Goal: Task Accomplishment & Management: Complete application form

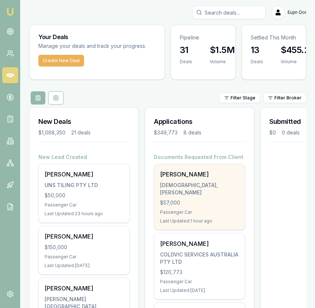
click at [188, 199] on div "$57,000" at bounding box center [199, 202] width 79 height 7
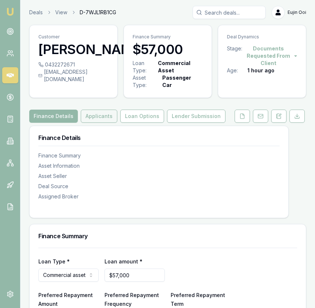
click at [103, 120] on button "Applicants" at bounding box center [99, 116] width 37 height 13
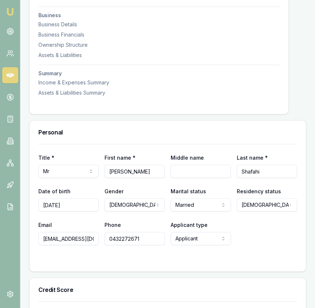
scroll to position [224, 0]
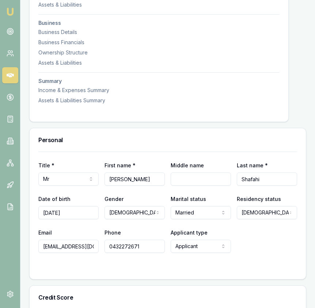
click at [134, 180] on input "Umeedullah" at bounding box center [135, 179] width 60 height 13
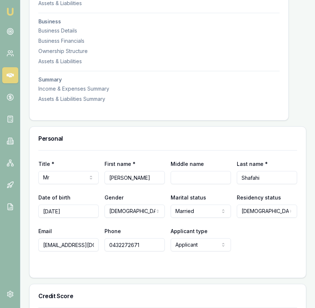
click at [264, 179] on input "Shafahi" at bounding box center [267, 177] width 60 height 13
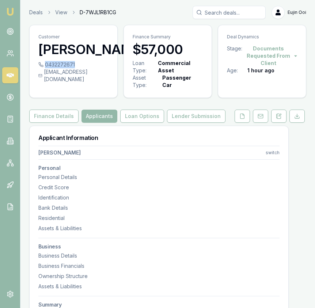
drag, startPoint x: 75, startPoint y: 77, endPoint x: 45, endPoint y: 79, distance: 29.7
click at [45, 68] on div "0432272671" at bounding box center [73, 64] width 70 height 7
copy div "0432272671"
click at [83, 83] on div "uns.tiling@yahoo.com" at bounding box center [73, 75] width 70 height 15
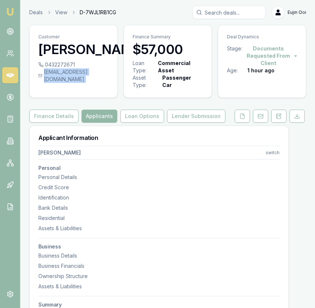
click at [83, 83] on div "uns.tiling@yahoo.com" at bounding box center [73, 75] width 70 height 15
copy div "uns.tiling@yahoo.com"
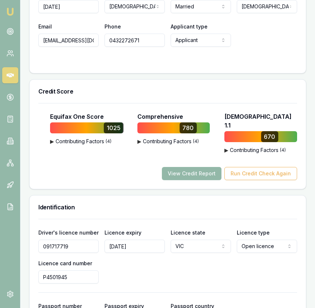
scroll to position [484, 0]
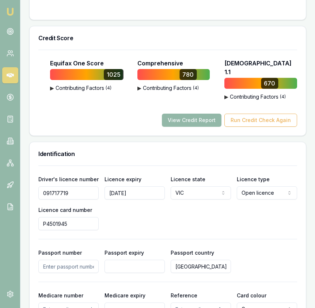
click at [73, 190] on input "091717719" at bounding box center [68, 193] width 60 height 13
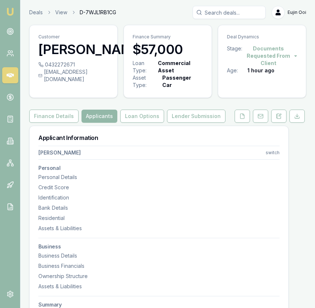
click at [82, 68] on div "0432272671" at bounding box center [73, 64] width 70 height 7
drag, startPoint x: 80, startPoint y: 79, endPoint x: 76, endPoint y: 78, distance: 4.1
click at [75, 68] on div "0432272671" at bounding box center [73, 64] width 70 height 7
drag, startPoint x: 75, startPoint y: 79, endPoint x: 70, endPoint y: 80, distance: 5.2
click at [70, 68] on div "0432272671" at bounding box center [73, 64] width 70 height 7
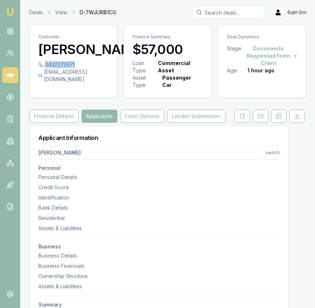
click at [70, 68] on div "0432272671" at bounding box center [73, 64] width 70 height 7
copy div "0432272671"
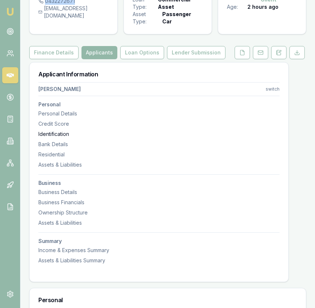
scroll to position [40, 0]
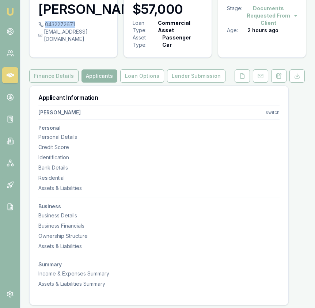
click at [63, 80] on button "Finance Details" at bounding box center [53, 76] width 49 height 13
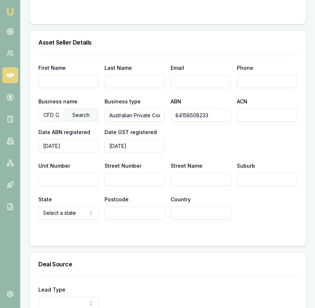
scroll to position [493, 0]
click at [191, 115] on input "84158508233" at bounding box center [201, 115] width 60 height 13
click at [117, 179] on input "Street Number" at bounding box center [135, 179] width 60 height 13
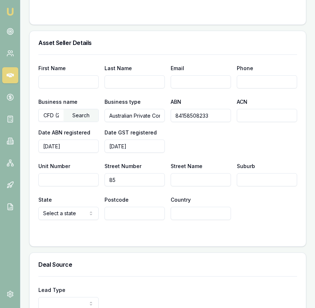
type input "85"
type input "Lonsdale"
type input "Dandenong"
select select "VIC"
type input "3175"
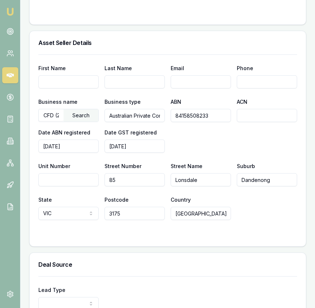
type input "Australia"
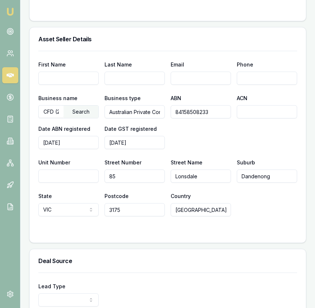
click at [218, 177] on input "Lonsdale" at bounding box center [201, 176] width 60 height 13
type input "Lonsdale Street"
click at [254, 139] on div "Business name CFD (2012) Pty Ltd Search Business type Australian Private Compan…" at bounding box center [167, 122] width 259 height 56
click at [68, 81] on input "First Name" at bounding box center [68, 78] width 60 height 13
type input "Sam"
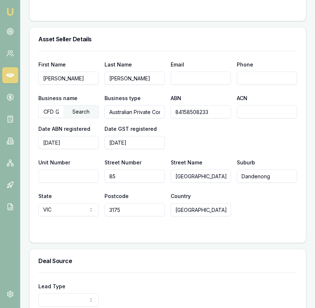
type input "Gunawardena"
type input "sam.gunawardena@coffeyford.com.au"
click at [267, 80] on input "Phone" at bounding box center [267, 78] width 60 height 13
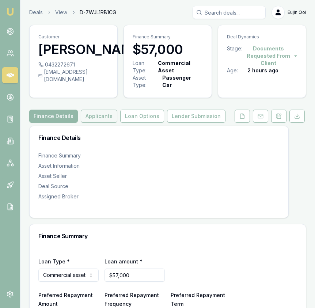
type input "0466 930 670"
click at [103, 121] on button "Applicants" at bounding box center [99, 116] width 37 height 13
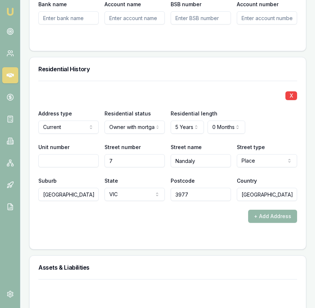
scroll to position [891, 0]
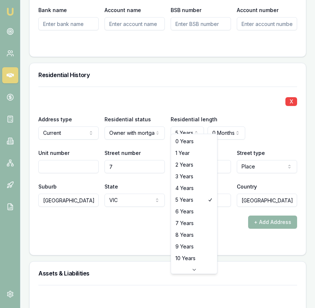
select select "10"
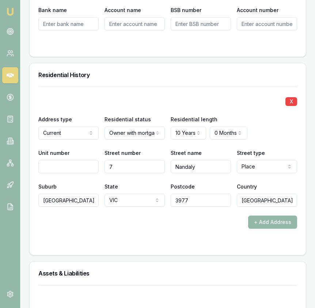
click at [188, 233] on form "X Address type Current Current Previous Residential status Owner with mortgage …" at bounding box center [167, 167] width 259 height 160
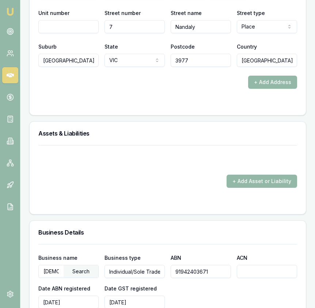
scroll to position [1041, 0]
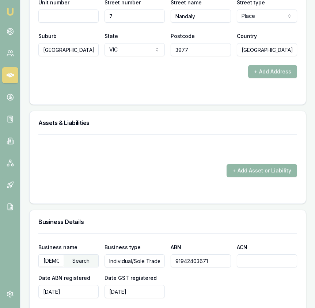
click at [244, 164] on button "+ Add Asset or Liability" at bounding box center [262, 170] width 71 height 13
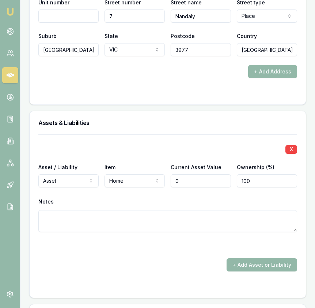
click at [192, 175] on input "0" at bounding box center [201, 181] width 60 height 13
type input "$750,000"
drag, startPoint x: 188, startPoint y: 242, endPoint x: 227, endPoint y: 245, distance: 38.9
click at [203, 244] on div "X Asset / Liability Asset Asset Liability Item Home Home Car Boat Bike Caravan …" at bounding box center [167, 203] width 259 height 137
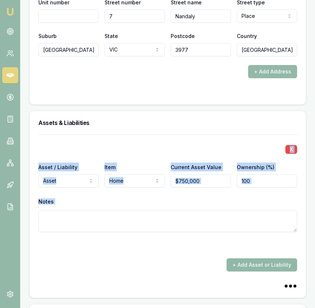
click at [250, 259] on button "+ Add Asset or Liability" at bounding box center [262, 265] width 71 height 13
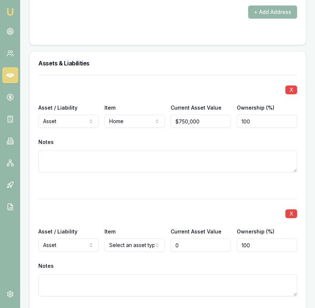
scroll to position [1108, 0]
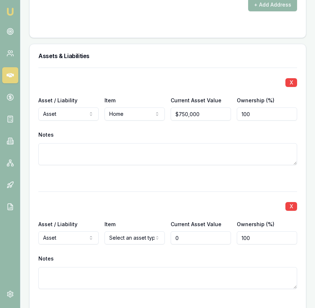
type input "$0"
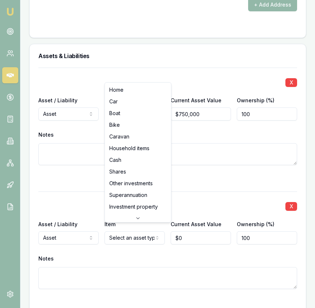
select select "HOUSEHOLD_ITEMS"
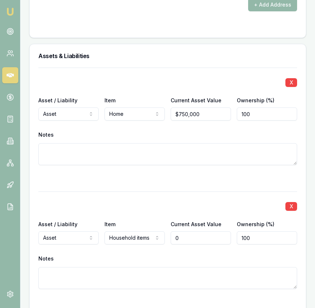
click at [203, 232] on input "0" at bounding box center [201, 238] width 60 height 13
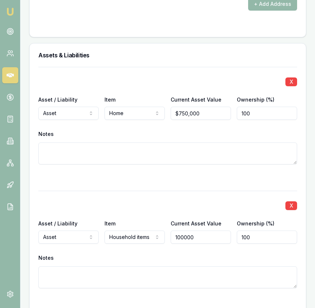
type input "$100,000"
click at [184, 173] on div at bounding box center [167, 177] width 259 height 9
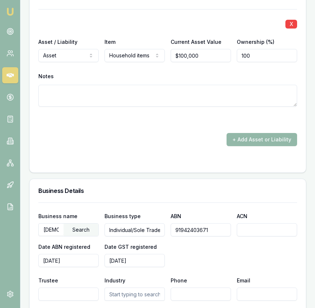
scroll to position [1297, 0]
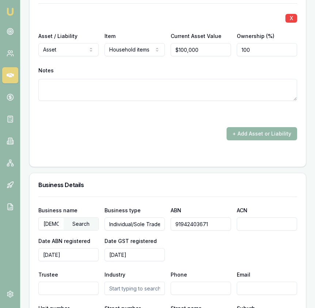
click at [244, 139] on form "X Asset / Liability Asset Asset Liability Item Home Home Car Boat Bike Caravan …" at bounding box center [167, 18] width 259 height 279
click at [244, 130] on button "+ Add Asset or Liability" at bounding box center [262, 133] width 71 height 13
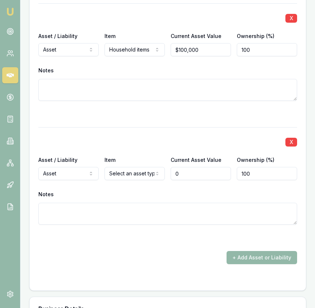
type input "$0"
drag, startPoint x: 131, startPoint y: 178, endPoint x: 131, endPoint y: 171, distance: 7.0
click at [130, 178] on div "X Asset / Liability Asset Asset Liability Item Select an asset type Home Car Bo…" at bounding box center [167, 184] width 259 height 115
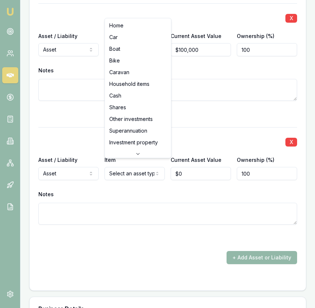
select select "CASH"
drag, startPoint x: 138, startPoint y: 95, endPoint x: 144, endPoint y: 104, distance: 10.6
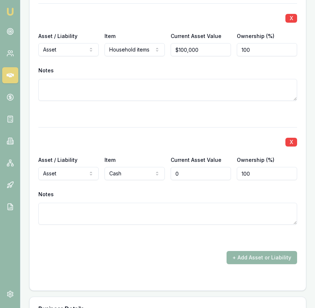
click at [185, 168] on input "0" at bounding box center [201, 173] width 60 height 13
type input "$5,000"
click at [191, 110] on div at bounding box center [167, 114] width 259 height 9
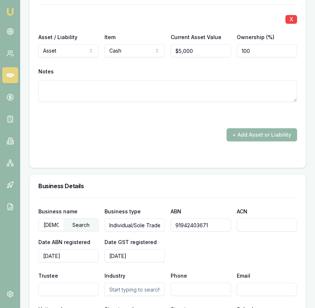
scroll to position [1430, 0]
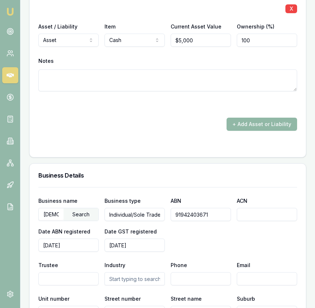
click at [245, 120] on button "+ Add Asset or Liability" at bounding box center [262, 124] width 71 height 13
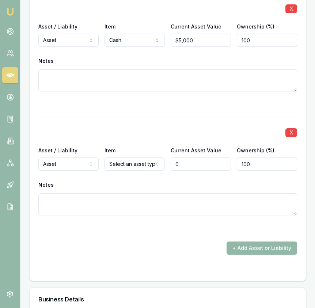
type input "$0"
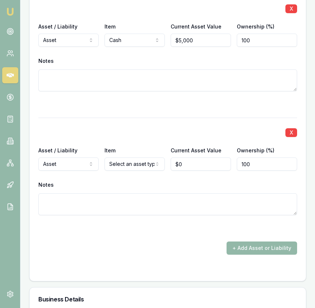
select select "LIABILITY"
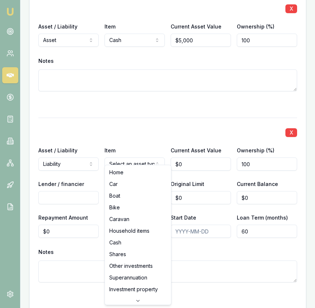
drag, startPoint x: 137, startPoint y: 174, endPoint x: 147, endPoint y: 172, distance: 10.9
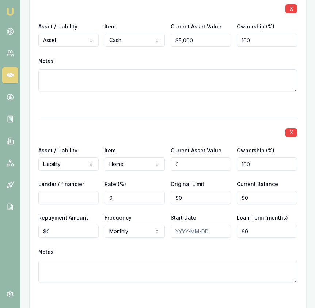
click at [184, 161] on input "0" at bounding box center [201, 164] width 60 height 13
type input "$750,000"
type input "Ma Money"
type input "$59,000"
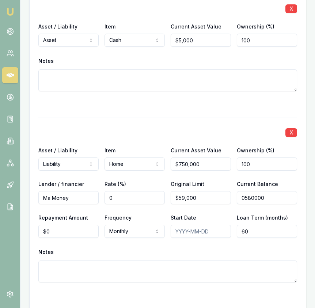
type input "$580,000"
type input "0"
type input "59000"
type input "$0"
click at [214, 191] on input "59000" at bounding box center [201, 197] width 60 height 13
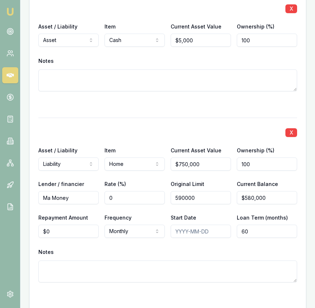
type input "$590,000"
type input "$580,000"
type input "$3,400"
type input "360"
click at [166, 170] on div "X Asset / Liability Liability Asset Liability Item Home Home Car Boat Bike Cara…" at bounding box center [167, 209] width 259 height 183
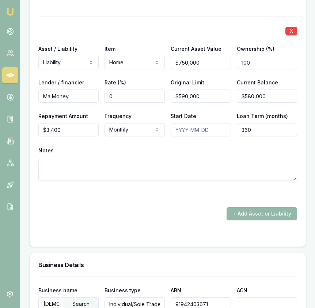
scroll to position [1535, 0]
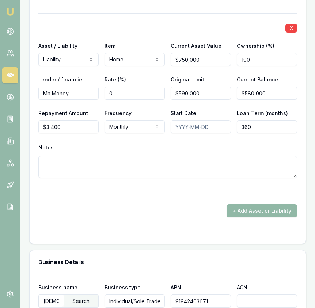
click at [238, 205] on button "+ Add Asset or Liability" at bounding box center [262, 211] width 71 height 13
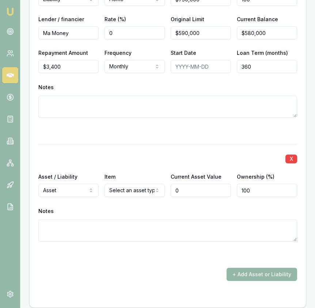
scroll to position [1603, 0]
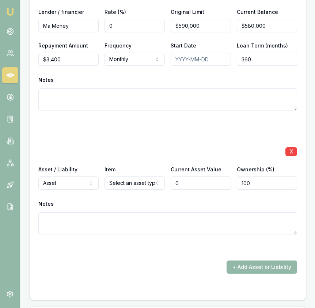
type input "$0"
select select "LIABILITY"
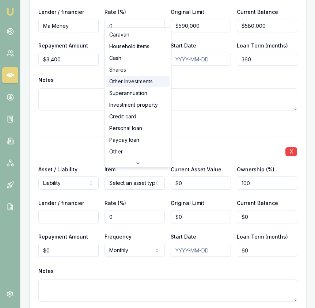
scroll to position [47, 0]
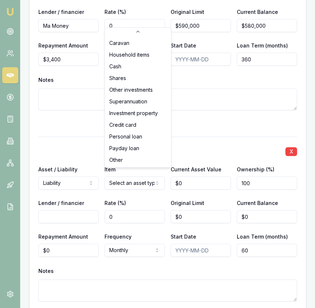
select select "CREDIT_CARD"
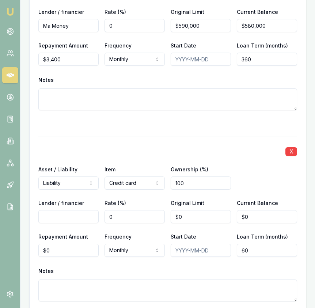
click at [87, 213] on input "Lender / financier" at bounding box center [68, 216] width 60 height 13
type input "Latitude"
type input "$14,000"
type input "$3,000"
type input "0"
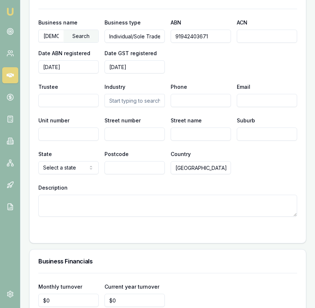
scroll to position [1994, 0]
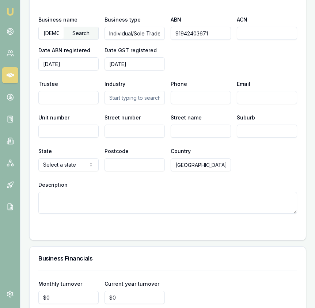
type input "$540"
click at [150, 95] on input "text" at bounding box center [135, 97] width 60 height 13
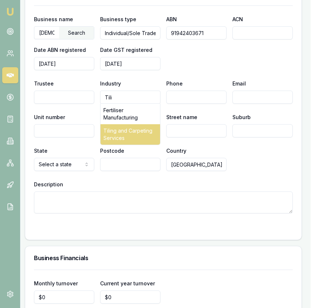
click at [147, 128] on div "Tiling and Carpeting Services" at bounding box center [131, 134] width 60 height 20
type input "Tiling and Carpeting Services"
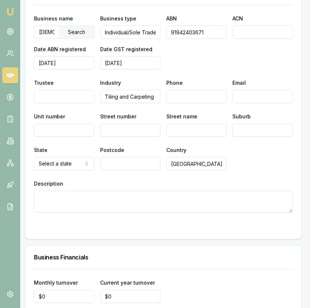
click at [147, 128] on input "Street number" at bounding box center [130, 130] width 60 height 13
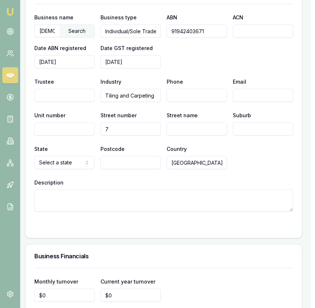
type input "7"
type input "M"
type input "Nandaly Place"
type input "Cranbourne West"
select select "VIC"
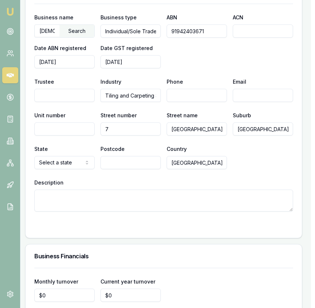
type input "3977"
click at [214, 182] on div "Description" at bounding box center [163, 195] width 259 height 34
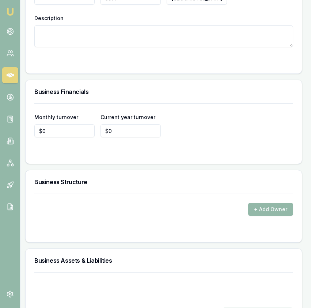
scroll to position [1790, 4]
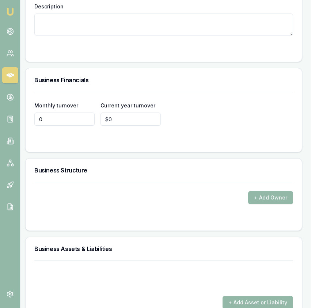
click at [65, 113] on input "0" at bounding box center [64, 119] width 60 height 13
type input "$12,000"
type input "0"
type input "$167,000"
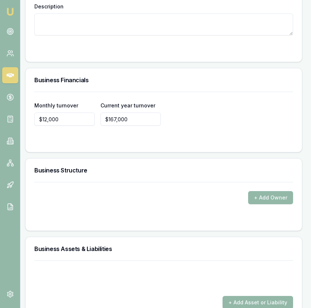
click at [139, 182] on div "+ Add Owner" at bounding box center [163, 193] width 259 height 22
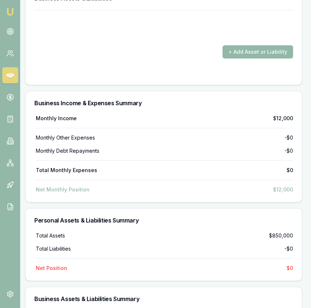
scroll to position [2040, 4]
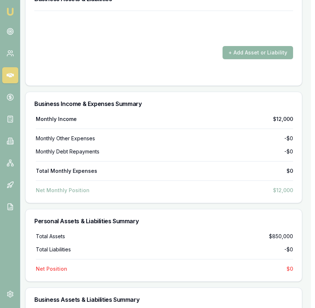
click at [258, 49] on button "+ Add Asset or Liability" at bounding box center [258, 52] width 71 height 13
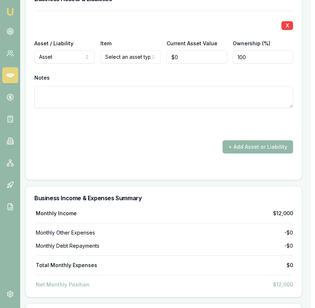
click at [177, 55] on input "0" at bounding box center [197, 56] width 60 height 13
type input "$10,000"
click at [214, 117] on div at bounding box center [163, 123] width 259 height 12
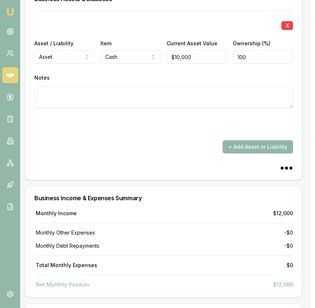
click at [247, 140] on button "+ Add Asset or Liability" at bounding box center [258, 146] width 71 height 13
click at [254, 140] on button "+ Add Asset or Liability" at bounding box center [258, 146] width 71 height 13
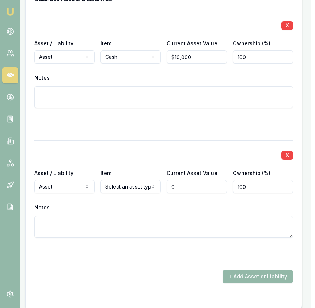
type input "$0"
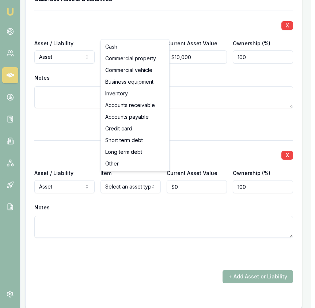
select select "BUSINESS_EQUIPMENT"
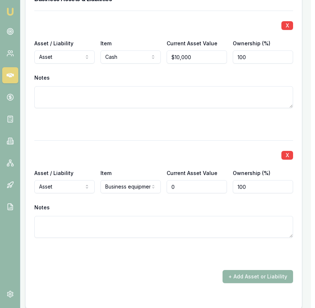
click at [191, 181] on input "0" at bounding box center [197, 186] width 60 height 13
type input "$55,000"
drag, startPoint x: 213, startPoint y: 239, endPoint x: 226, endPoint y: 246, distance: 15.5
click at [212, 239] on div "X Asset / Liability Asset Asset Liability Item Business equipment Cash Commerci…" at bounding box center [163, 199] width 259 height 118
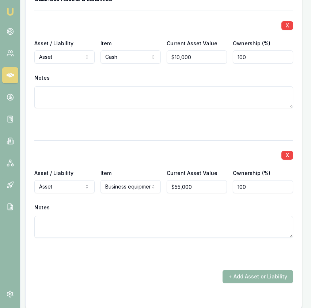
click at [252, 271] on button "+ Add Asset or Liability" at bounding box center [258, 276] width 71 height 13
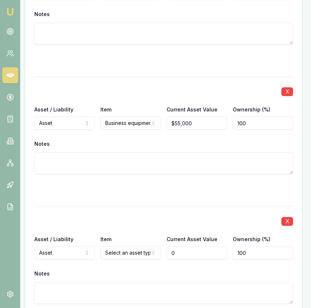
scroll to position [2120, 4]
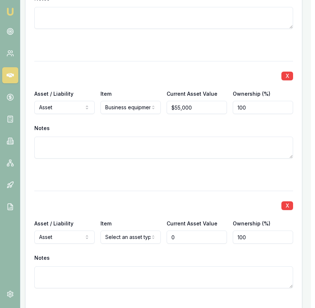
type input "$0"
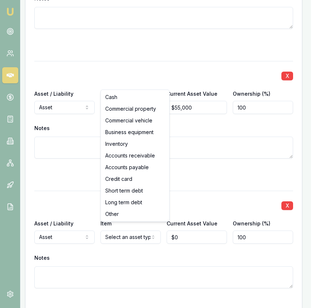
select select "INVENTORY"
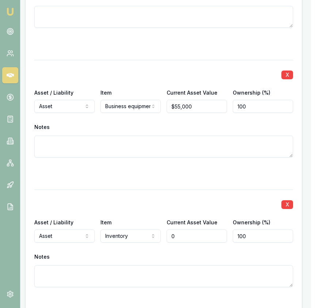
click at [185, 232] on input "0" at bounding box center [197, 236] width 60 height 13
type input "$55,000"
click at [195, 190] on div "X Asset / Liability Asset Asset Liability Item Inventory Cash Commercial proper…" at bounding box center [163, 249] width 259 height 118
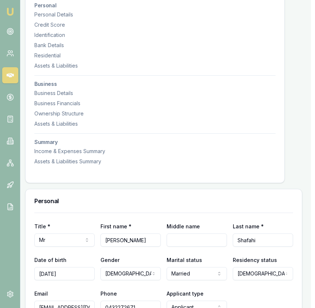
scroll to position [0, 4]
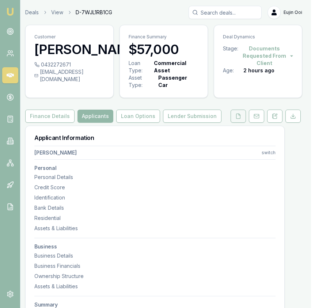
click at [240, 117] on icon at bounding box center [239, 116] width 6 height 6
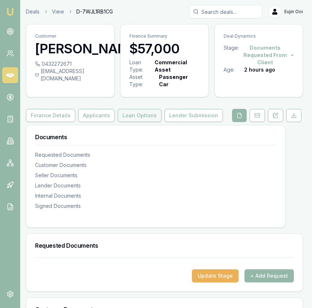
click at [134, 115] on button "Loan Options" at bounding box center [140, 115] width 44 height 13
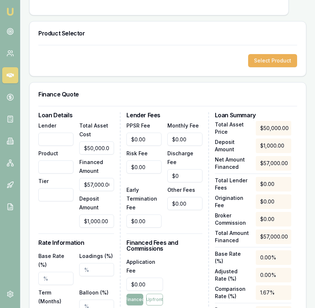
scroll to position [179, 0]
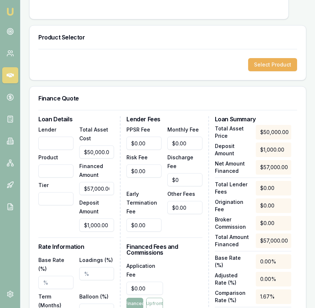
click at [269, 74] on div "Select Product" at bounding box center [168, 64] width 277 height 31
click at [270, 64] on button "Select Product" at bounding box center [272, 64] width 49 height 13
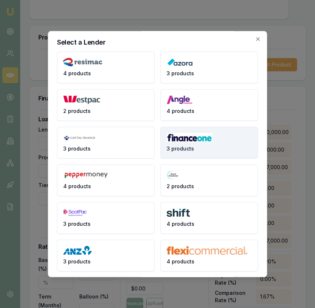
scroll to position [0, 0]
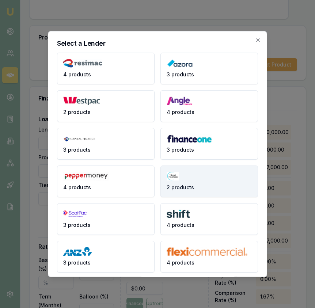
click at [184, 181] on button "2 products" at bounding box center [210, 181] width 98 height 32
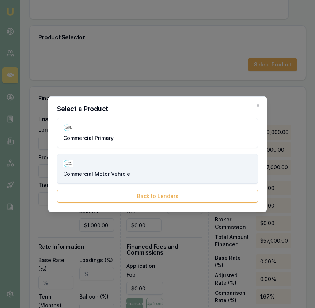
click at [139, 174] on button "Commercial Motor Vehicle" at bounding box center [157, 169] width 201 height 30
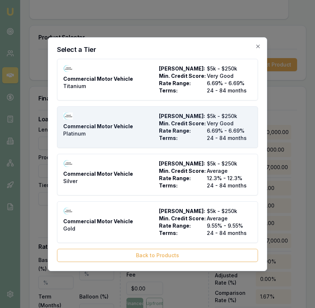
click at [155, 130] on div "Commercial Motor Vehicle Platinum" at bounding box center [109, 127] width 93 height 29
type input "The Asset Financier"
type input "Commercial Motor Vehicle"
type input "Platinum"
type input "6.69"
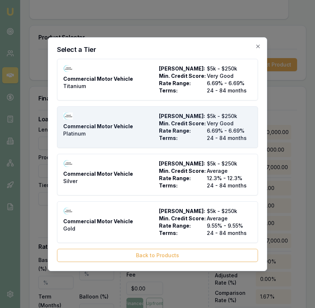
type input "24"
type input "$12.95"
type input "$1,000.00"
type input "$595.00"
type input "4.5"
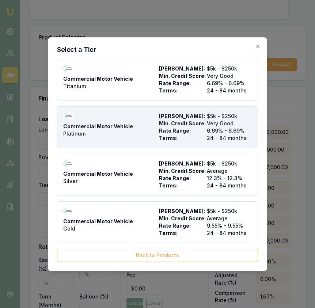
type input "$2,565.00"
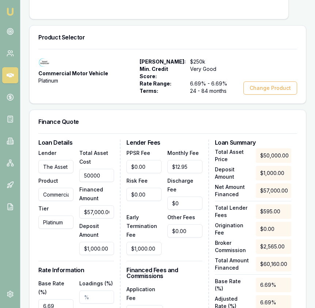
click at [90, 180] on input "50000" at bounding box center [96, 175] width 35 height 13
click at [91, 180] on input "50000" at bounding box center [96, 175] width 35 height 13
type input "5"
type input "$0.00"
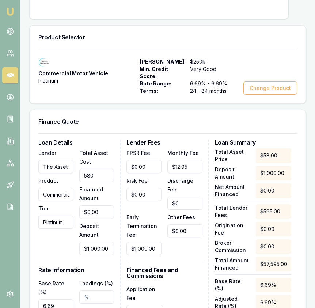
type input "5800"
type input "$4,800.00"
type input "$216.00"
type input "58000"
type input "$57,000.00"
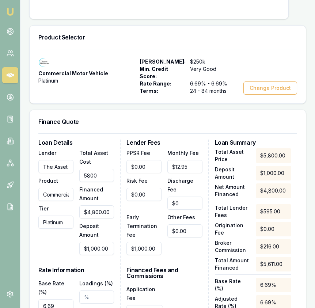
type input "$2,565.00"
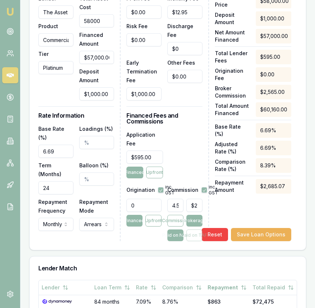
scroll to position [336, 0]
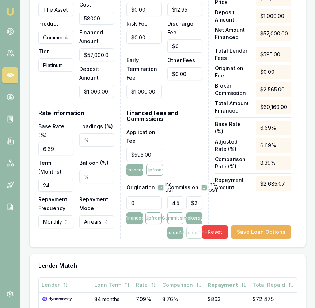
type input "$58,000.00"
click at [56, 179] on input "24" at bounding box center [55, 185] width 35 height 13
type input "060"
type input "30.00%"
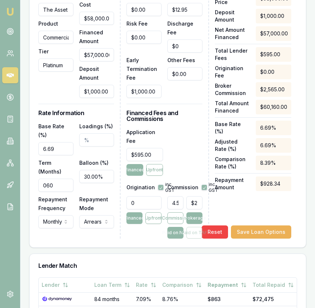
click at [148, 199] on input "0" at bounding box center [144, 202] width 35 height 13
type input "990.00"
click at [193, 197] on input "2565" at bounding box center [195, 202] width 16 height 13
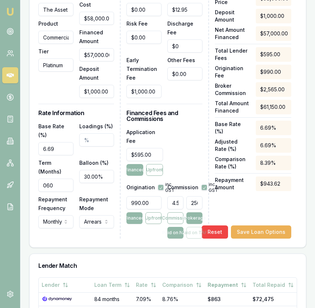
type input "$2,565.00"
click at [203, 185] on button "button" at bounding box center [205, 188] width 6 height 6
checkbox input "false"
type input "2565"
click at [196, 196] on input "2565" at bounding box center [195, 202] width 16 height 13
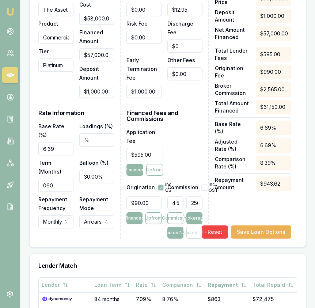
scroll to position [0, 6]
click at [196, 196] on input "2565" at bounding box center [195, 202] width 16 height 13
type input "0.0035714285714285718"
type input "2"
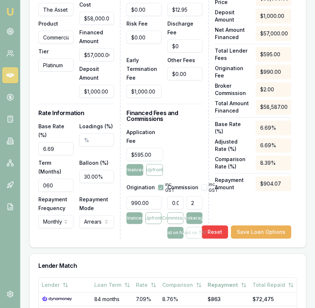
type input "0.04642857142857143"
type input "26"
type input "0.4642857142857143"
type input "260"
type input "4.651785714285714"
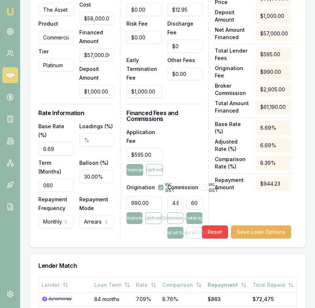
scroll to position [0, 6]
type input "$2,651.52"
click at [194, 147] on div "Application Fee $595.00 Financed Upfront" at bounding box center [165, 152] width 76 height 48
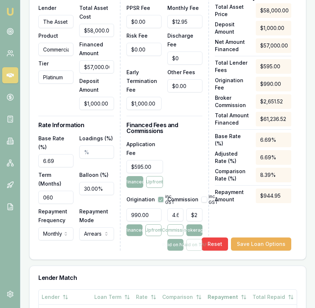
scroll to position [323, 0]
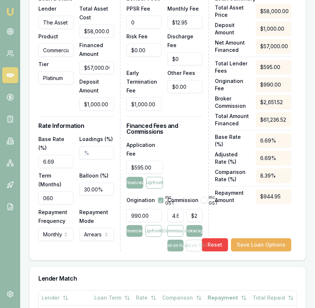
click at [155, 22] on input "0" at bounding box center [144, 22] width 35 height 13
type input "$9.95"
click at [180, 140] on div "Application Fee $595.00 Financed Upfront" at bounding box center [165, 164] width 76 height 48
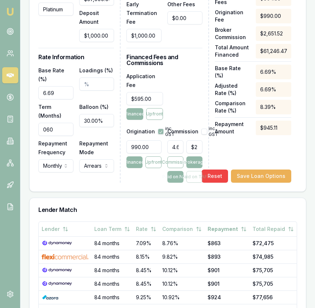
scroll to position [390, 0]
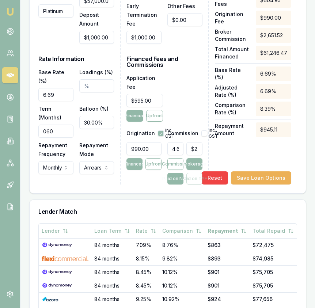
type input "2651.5178571428573"
drag, startPoint x: 190, startPoint y: 140, endPoint x: 215, endPoint y: 140, distance: 25.2
click at [215, 140] on div "Loan Details Lender The Asset Financier Product Commercial Motor Vehicle Tier P…" at bounding box center [167, 56] width 259 height 256
type input "0.0035714285714285718"
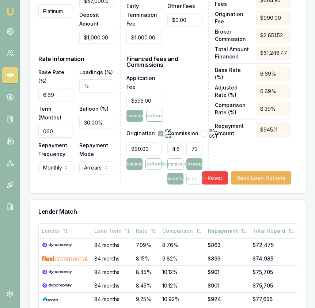
type input "2"
type input "0.04642857142857143"
type input "26"
type input "0.4642857142857143"
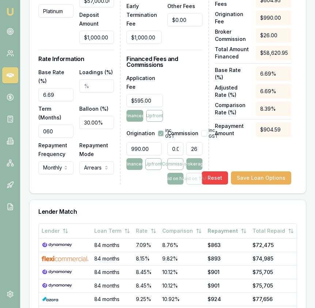
type input "260"
type input "4.651785714285714"
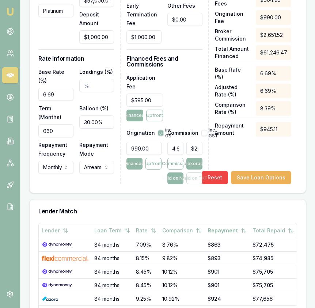
click at [230, 149] on div "Total Asset Price $58,000.00 Deposit Amount $1,000.00 Net Amount Financed $57,0…" at bounding box center [253, 61] width 76 height 248
click at [184, 173] on button "Paid on NAF" at bounding box center [176, 179] width 16 height 12
click at [173, 158] on button "Commission" at bounding box center [176, 164] width 16 height 12
click at [194, 173] on button "Paid on TAF" at bounding box center [195, 179] width 16 height 12
type input "2725.7115133928573"
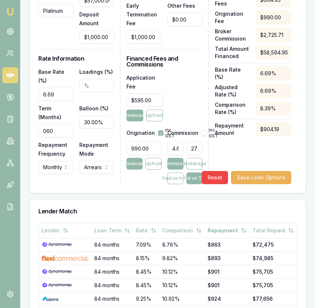
click at [191, 142] on input "2725.7115133928573" at bounding box center [195, 148] width 16 height 13
type input "0.003413263429698293"
type input "2"
type input "0.04437242458607781"
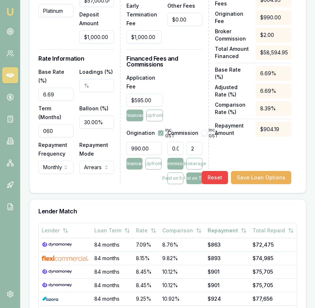
type input "26"
type input "0.44372424586077813"
type input "260"
type input "4.445775617182027"
type input "$2,605.00"
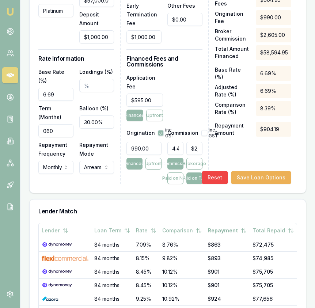
click at [253, 160] on div "Total Asset Price $58,000.00 Deposit Amount $1,000.00 Net Amount Financed $57,0…" at bounding box center [253, 61] width 76 height 248
click at [255, 173] on button "Save Loan Options" at bounding box center [261, 177] width 60 height 13
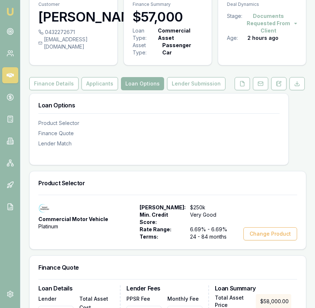
scroll to position [20, 0]
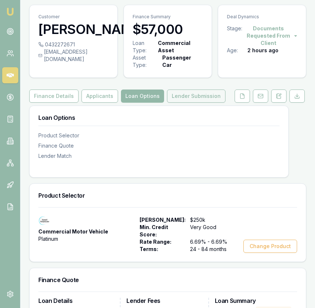
click at [205, 97] on button "Lender Submission" at bounding box center [196, 96] width 59 height 13
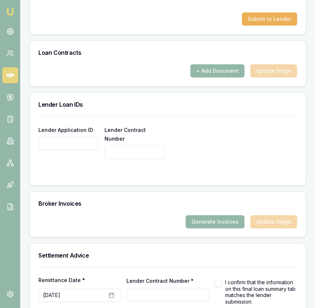
scroll to position [552, 0]
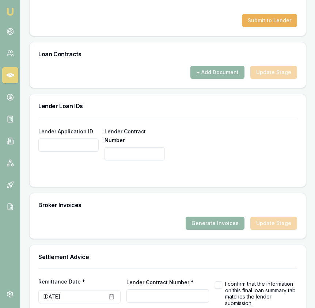
click at [71, 146] on input "Lender Application ID" at bounding box center [68, 145] width 60 height 13
paste input "586770"
type input "586770"
paste input "586770"
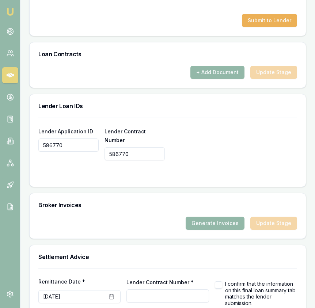
type input "586770"
click at [288, 155] on div "Lender Application ID 586770 Lender Contract Number 586770" at bounding box center [167, 144] width 259 height 34
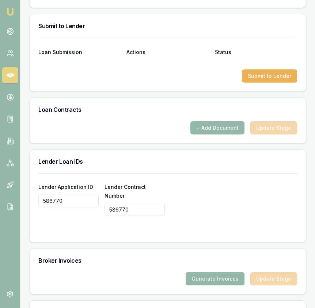
scroll to position [499, 0]
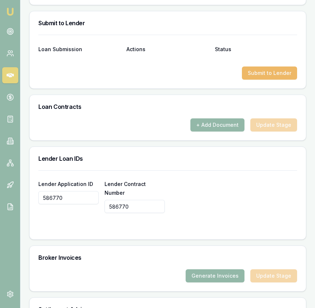
click at [262, 72] on button "Submit to Lender" at bounding box center [269, 73] width 55 height 13
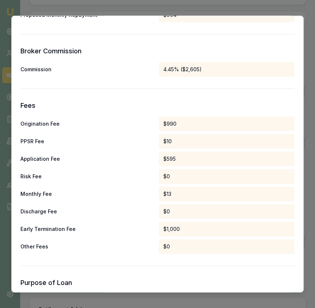
scroll to position [397, 0]
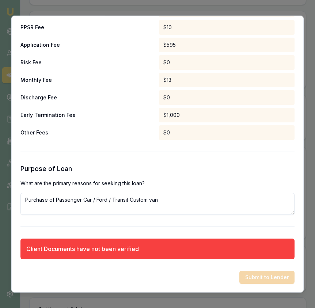
click at [296, 56] on div "Preliminary Assessment Please complete the following assessment to submit to th…" at bounding box center [157, 154] width 293 height 278
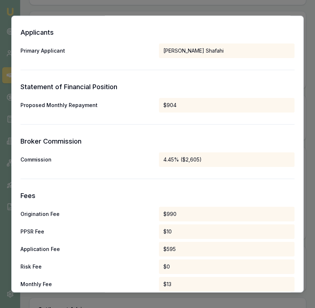
scroll to position [0, 0]
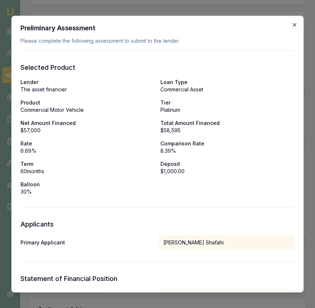
click at [296, 24] on icon "button" at bounding box center [295, 25] width 6 height 6
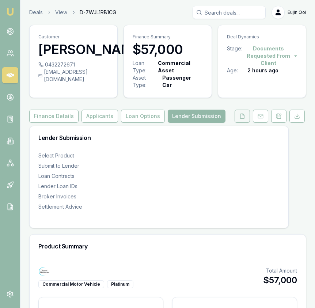
click at [246, 113] on button at bounding box center [242, 116] width 15 height 13
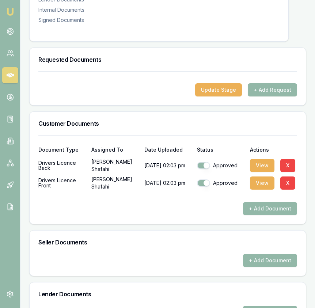
scroll to position [435, 0]
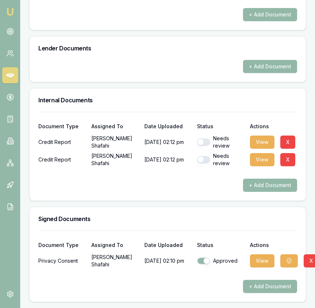
click at [206, 140] on button "button" at bounding box center [203, 142] width 13 height 7
checkbox input "true"
click at [209, 163] on div "Needs review" at bounding box center [220, 160] width 47 height 15
click at [206, 161] on button "button" at bounding box center [203, 159] width 13 height 7
checkbox input "true"
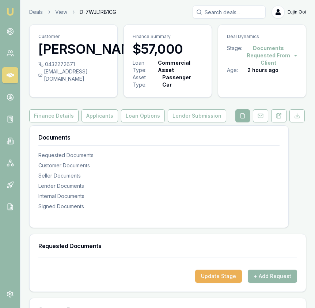
scroll to position [0, 0]
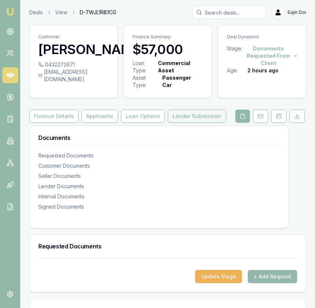
click at [191, 115] on button "Lender Submission" at bounding box center [197, 116] width 59 height 13
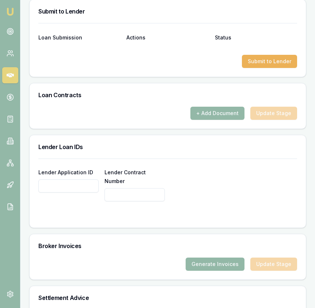
scroll to position [505, 0]
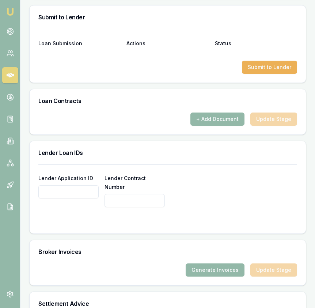
paste input "586770"
type input "586770"
paste input "586770"
type input "586770"
click at [235, 180] on div "Lender Application ID 586770 Lender Contract Number 586770" at bounding box center [167, 191] width 259 height 34
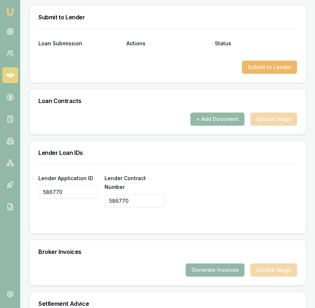
click at [277, 72] on button "Submit to Lender" at bounding box center [269, 67] width 55 height 13
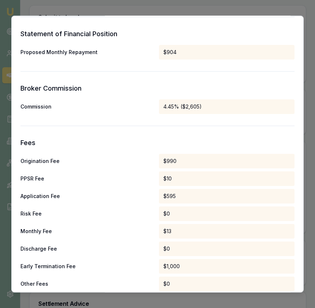
scroll to position [364, 0]
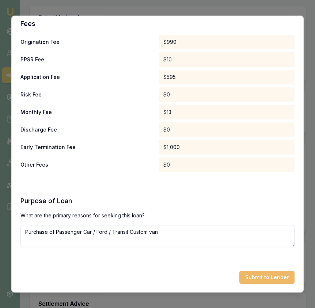
click at [255, 273] on button "Submit to Lender" at bounding box center [267, 277] width 55 height 13
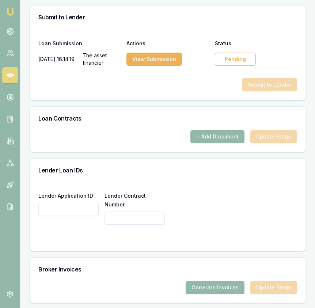
paste input "586770"
type input "586770"
paste input "586770"
type input "586770"
click at [236, 200] on div "Lender Application ID 586770 Lender Contract Number 586770" at bounding box center [167, 208] width 259 height 34
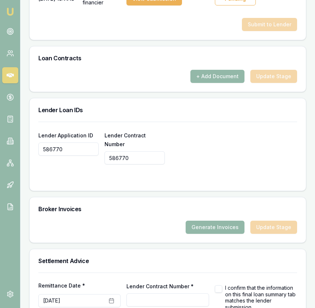
scroll to position [615, 0]
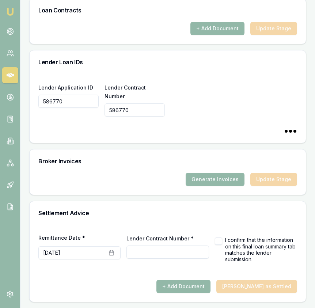
type input "586770"
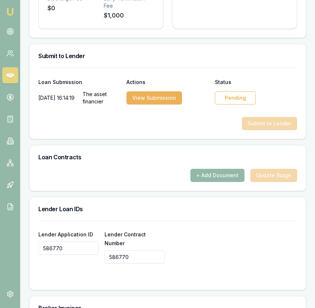
scroll to position [461, 0]
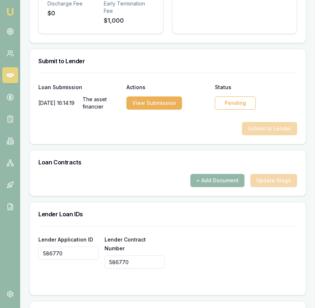
click at [229, 108] on div "Pending" at bounding box center [235, 103] width 41 height 13
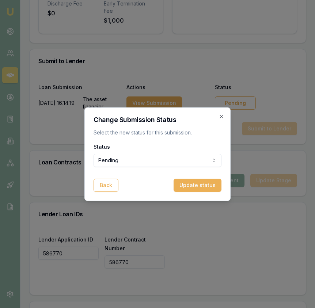
click at [200, 153] on div "Status Pending Pending Approved Rejected" at bounding box center [158, 154] width 128 height 25
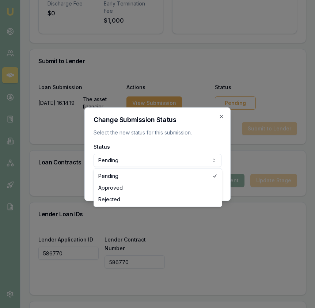
select select "APPROVED"
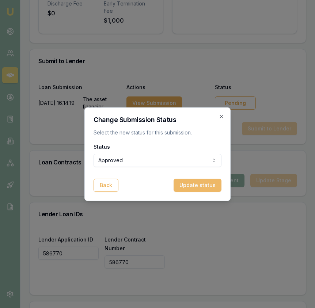
click at [203, 184] on button "Update status" at bounding box center [198, 185] width 48 height 13
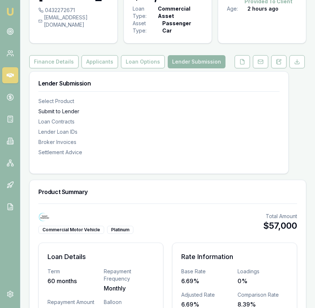
scroll to position [0, 0]
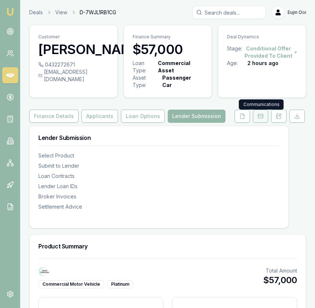
click at [255, 120] on button at bounding box center [260, 116] width 15 height 13
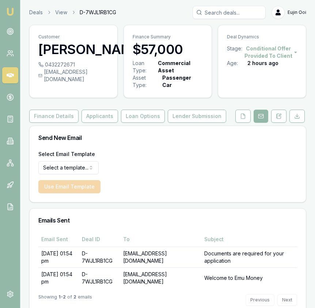
scroll to position [2, 0]
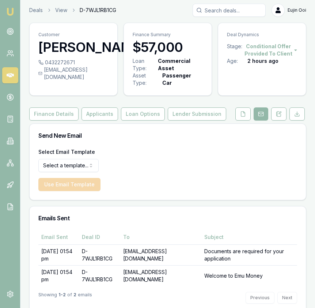
click at [88, 162] on html "Emu Broker Deals View D-7WJL1RB1CG Eujin Ooi Toggle Menu Customer Umeedullah Sh…" at bounding box center [157, 152] width 315 height 308
click at [88, 184] on button "Use Email Template" at bounding box center [69, 184] width 62 height 13
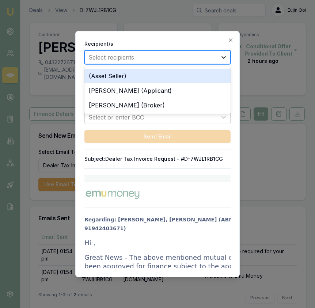
click at [226, 53] on div at bounding box center [223, 56] width 13 height 13
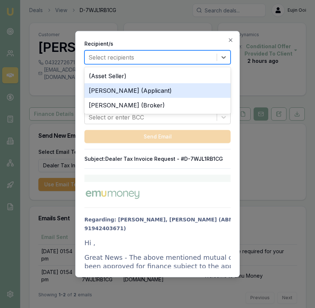
click at [215, 90] on div "Umeedullah Shafahi (Applicant)" at bounding box center [158, 90] width 146 height 15
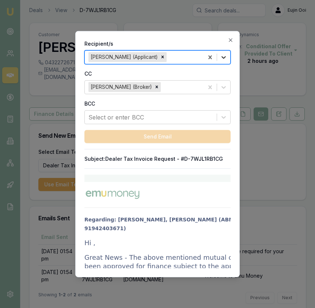
click at [228, 58] on div at bounding box center [223, 56] width 13 height 13
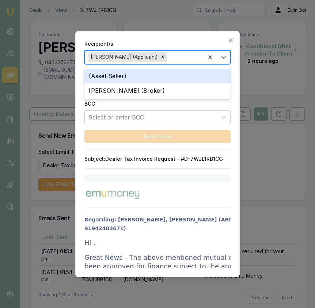
click at [217, 77] on div "(Asset Seller)" at bounding box center [158, 75] width 146 height 15
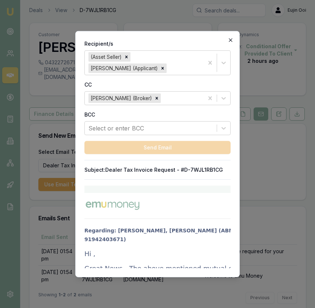
click at [229, 37] on icon "button" at bounding box center [231, 40] width 6 height 6
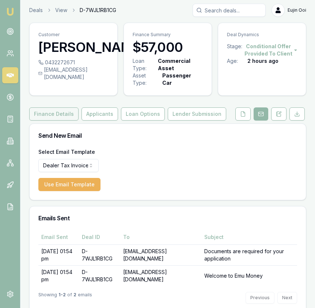
click at [63, 116] on button "Finance Details" at bounding box center [53, 114] width 49 height 13
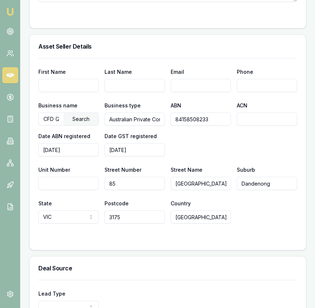
scroll to position [490, 0]
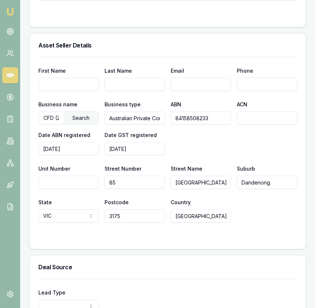
click at [82, 82] on input "First Name" at bounding box center [68, 84] width 60 height 13
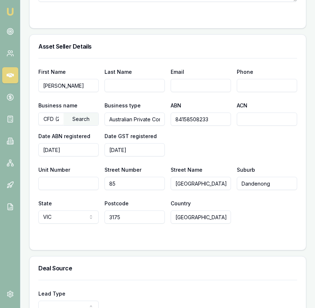
type input "Sam"
type input "Gunawardena"
type input "sam.gunawardena@coffeyford.com.au"
type input "0466 930 670"
click at [225, 145] on div "Business name CFD (2012) Pty Ltd Search Business type Australian Private Compan…" at bounding box center [167, 129] width 259 height 56
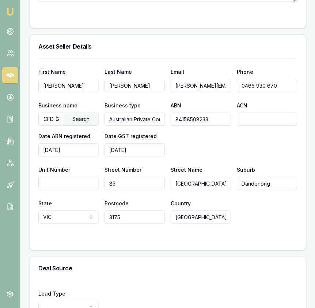
scroll to position [0, 0]
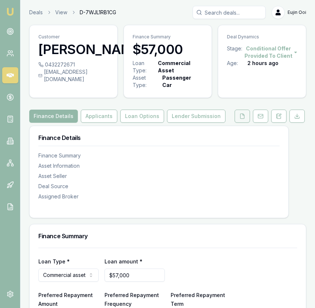
click at [241, 119] on icon at bounding box center [243, 116] width 6 height 6
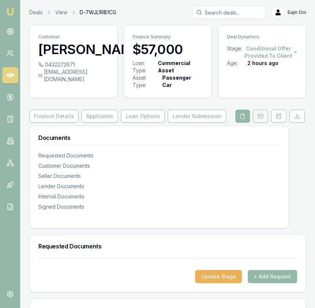
click at [265, 121] on button at bounding box center [260, 116] width 15 height 13
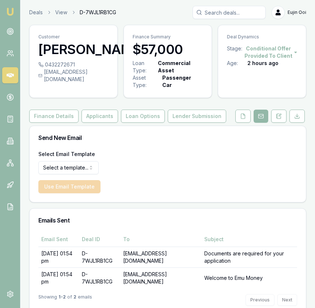
scroll to position [20, 0]
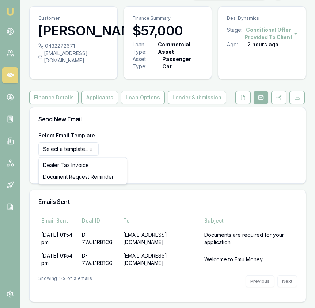
click at [80, 147] on html "Emu Broker Deals View D-7WJL1RB1CG Eujin Ooi Toggle Menu Customer Umeedullah Sh…" at bounding box center [157, 135] width 315 height 308
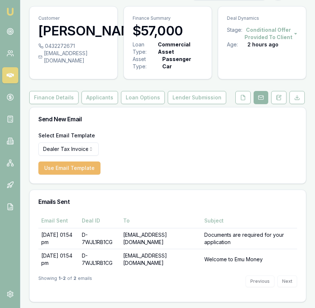
click at [82, 166] on button "Use Email Template" at bounding box center [69, 168] width 62 height 13
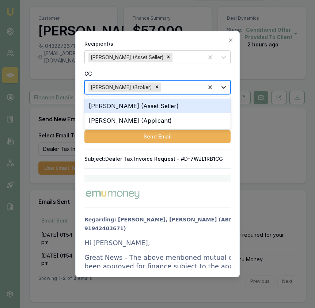
click at [226, 82] on div at bounding box center [223, 86] width 13 height 13
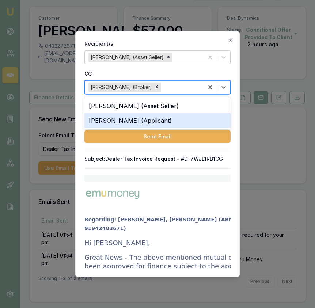
click at [202, 126] on div "Umeedullah Shafahi (Applicant)" at bounding box center [158, 120] width 146 height 15
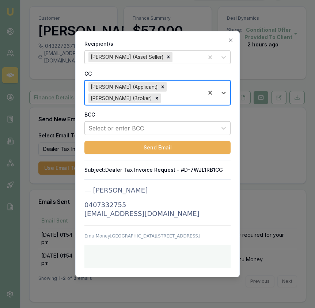
scroll to position [1206, 0]
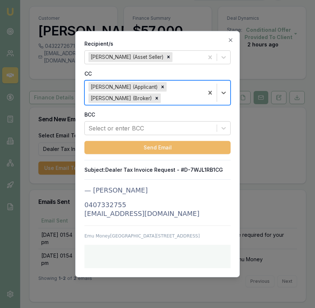
click at [170, 148] on button "Send Email" at bounding box center [158, 147] width 146 height 13
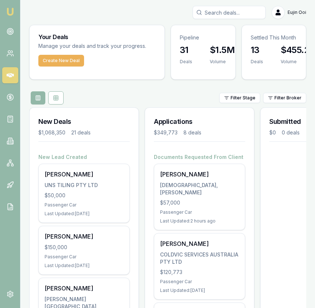
click at [233, 11] on input "Search deals" at bounding box center [229, 12] width 73 height 13
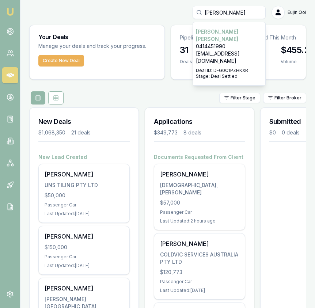
type input "[PERSON_NAME]"
click at [237, 50] on p "[EMAIL_ADDRESS][DOMAIN_NAME]" at bounding box center [229, 57] width 67 height 15
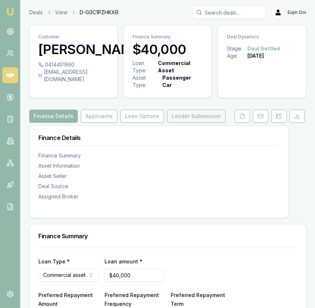
click at [200, 111] on button "Lender Submission" at bounding box center [196, 116] width 59 height 13
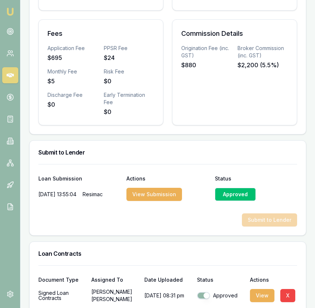
scroll to position [368, 0]
